Goal: Find specific page/section: Find specific page/section

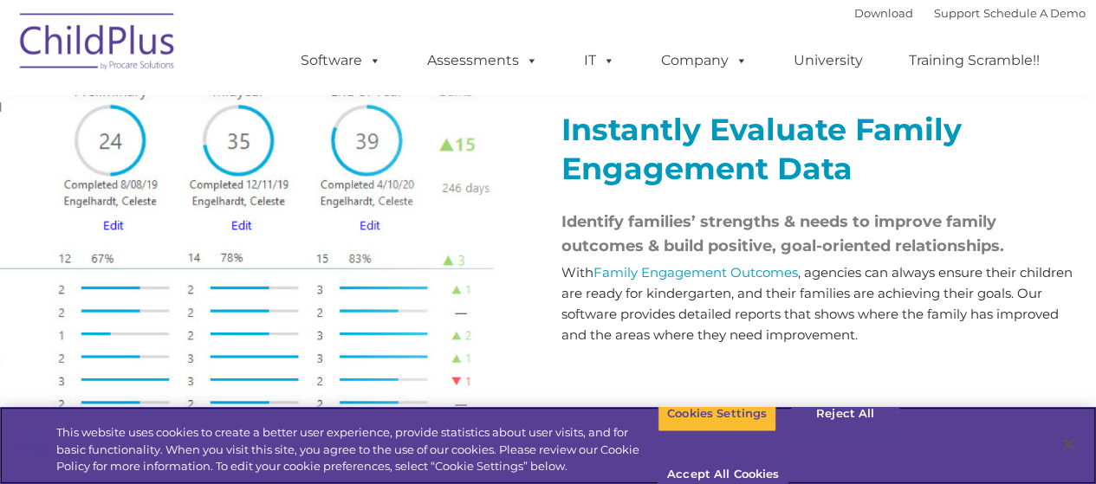
scroll to position [2025, 0]
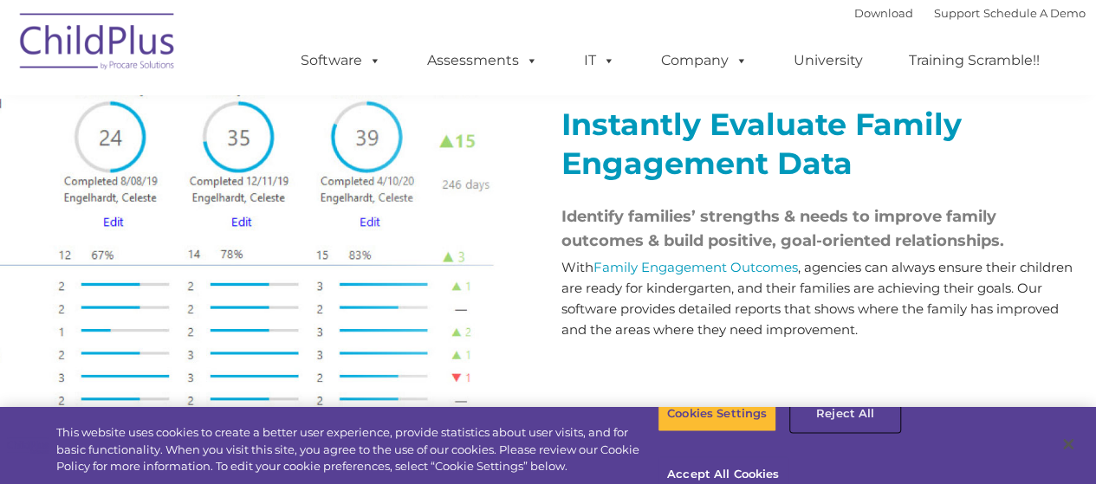
click at [833, 432] on button "Reject All" at bounding box center [845, 414] width 108 height 36
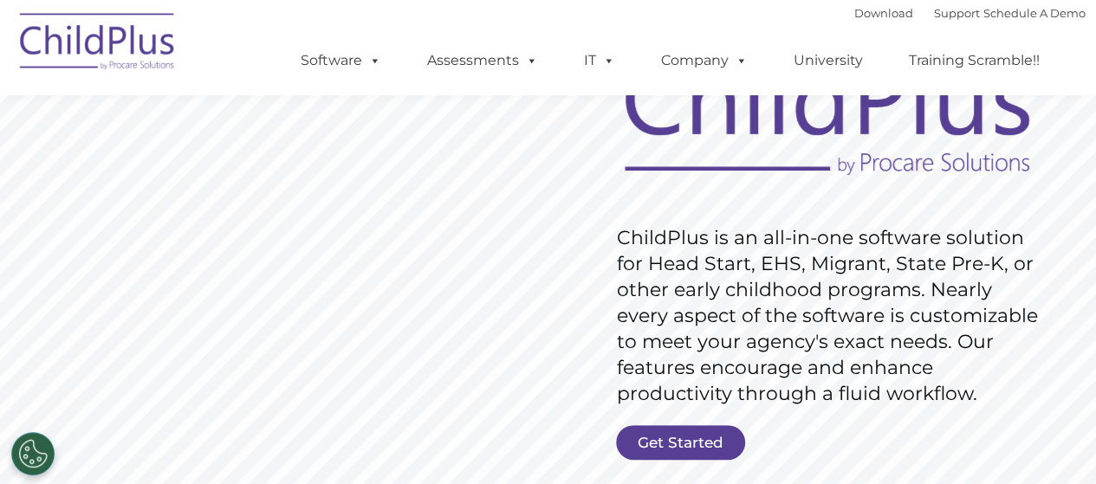
scroll to position [203, 0]
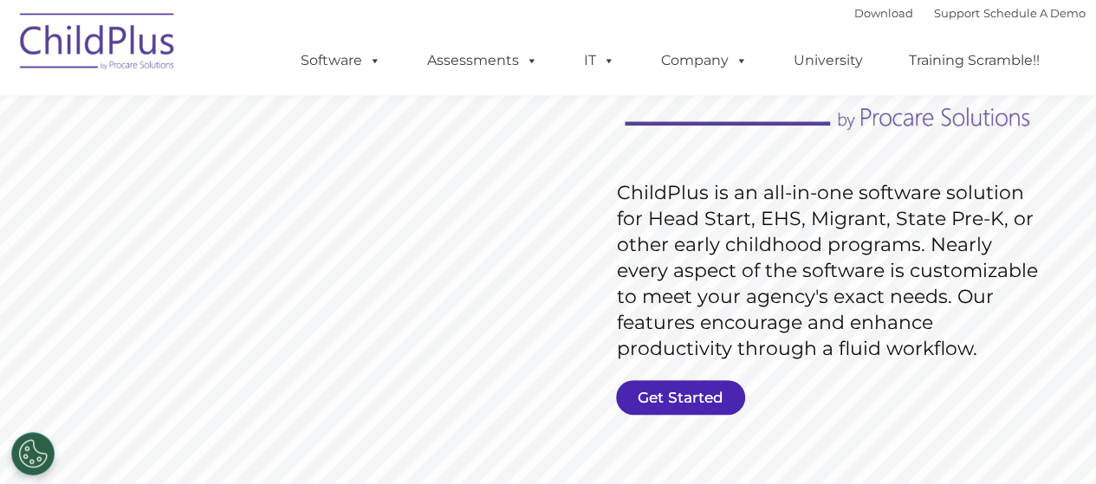
click at [698, 401] on link "Get Started" at bounding box center [680, 397] width 129 height 35
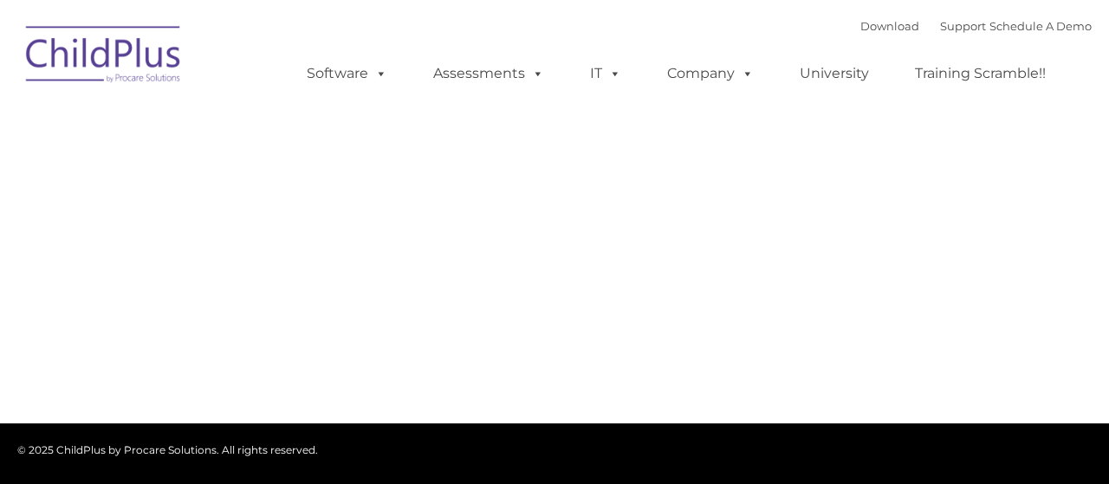
type input ""
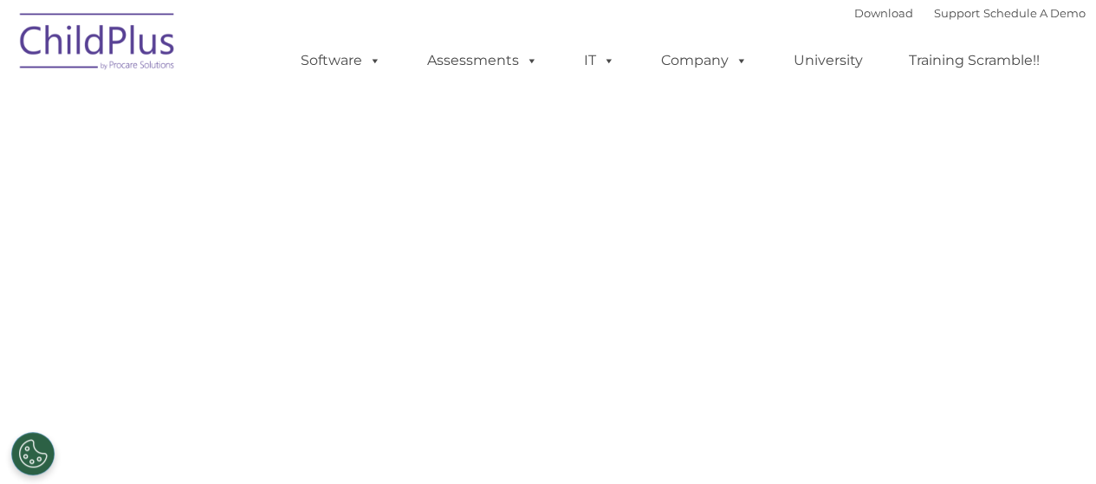
select select "MEDIUM"
